Goal: Information Seeking & Learning: Learn about a topic

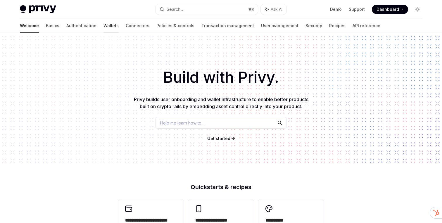
click at [104, 25] on link "Wallets" at bounding box center [111, 26] width 15 height 14
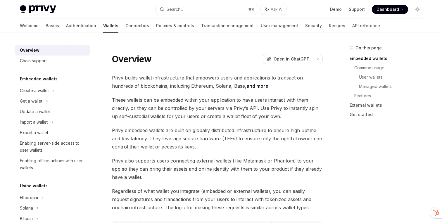
click at [185, 96] on span "These wallets can be embedded within your application to have users interact wi…" at bounding box center [217, 108] width 211 height 25
click at [170, 83] on span "Privy builds wallet infrastructure that empowers users and applications to tran…" at bounding box center [217, 82] width 211 height 16
type textarea "*"
